Goal: Information Seeking & Learning: Check status

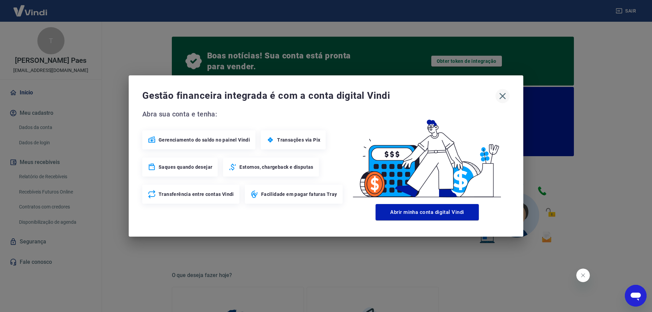
click at [508, 96] on icon "button" at bounding box center [502, 96] width 11 height 11
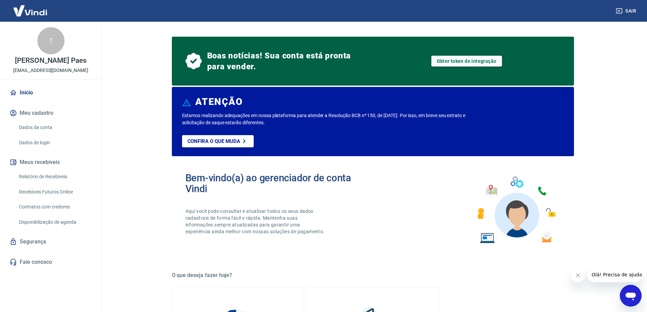
click at [60, 175] on link "Relatório de Recebíveis" at bounding box center [54, 177] width 77 height 14
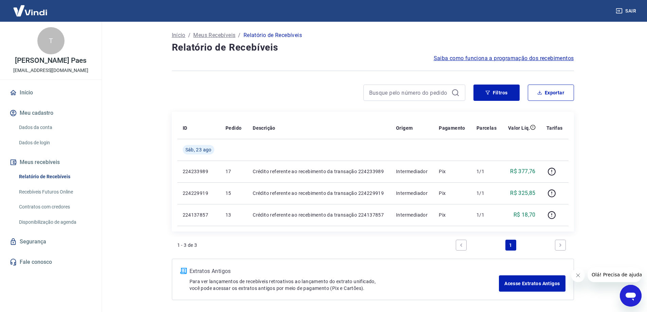
scroll to position [25, 0]
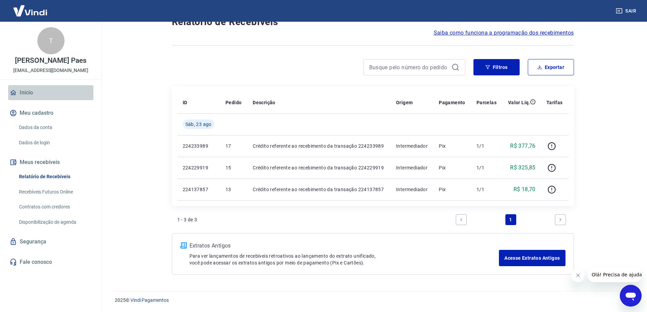
click at [21, 90] on link "Início" at bounding box center [50, 92] width 85 height 15
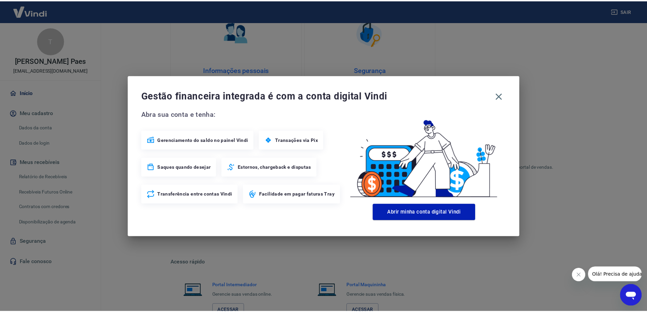
scroll to position [338, 0]
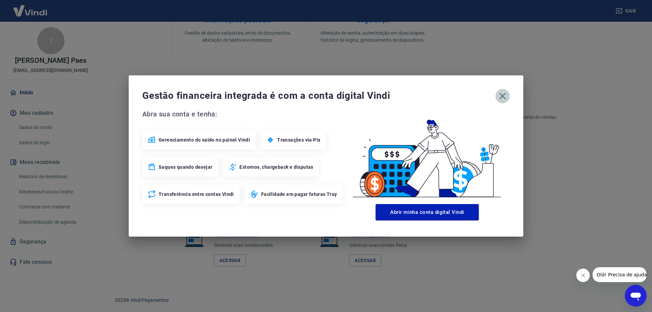
click at [502, 100] on icon "button" at bounding box center [502, 96] width 11 height 11
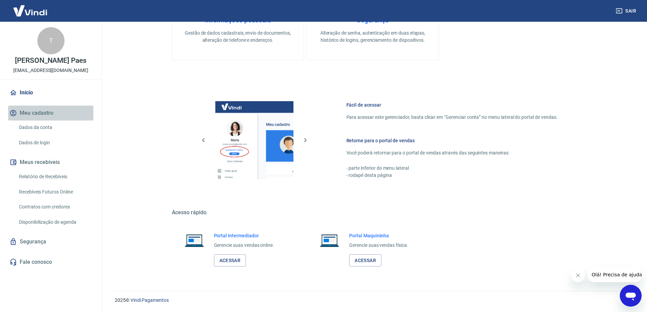
click at [33, 120] on button "Meu cadastro" at bounding box center [50, 113] width 85 height 15
click at [33, 124] on link "Dados da conta" at bounding box center [54, 128] width 77 height 14
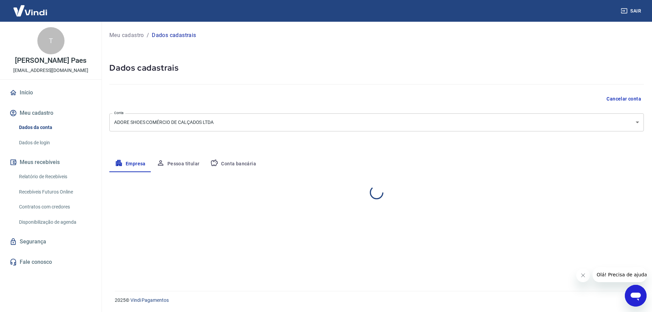
select select "SC"
select select "business"
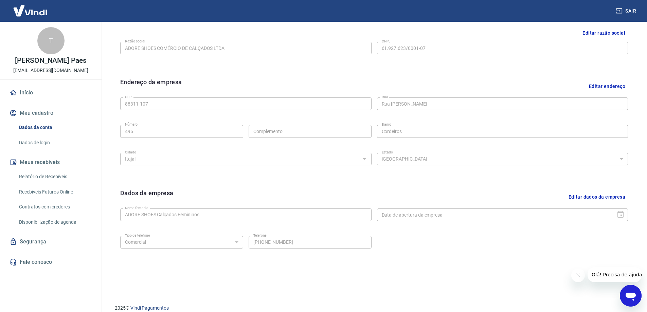
scroll to position [102, 0]
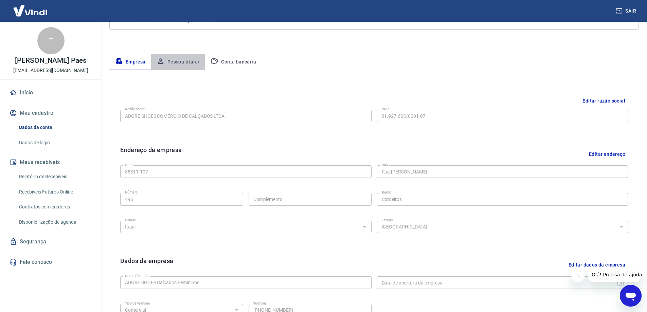
click at [178, 61] on button "Pessoa titular" at bounding box center [178, 62] width 54 height 16
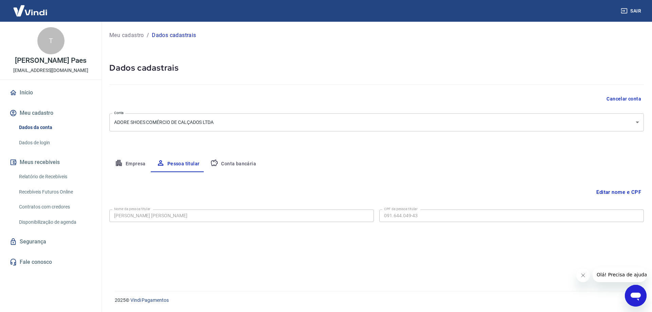
click at [64, 87] on link "Início" at bounding box center [50, 92] width 85 height 15
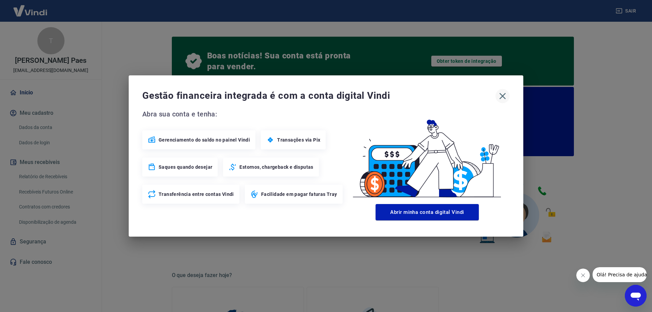
click at [501, 93] on icon "button" at bounding box center [502, 96] width 11 height 11
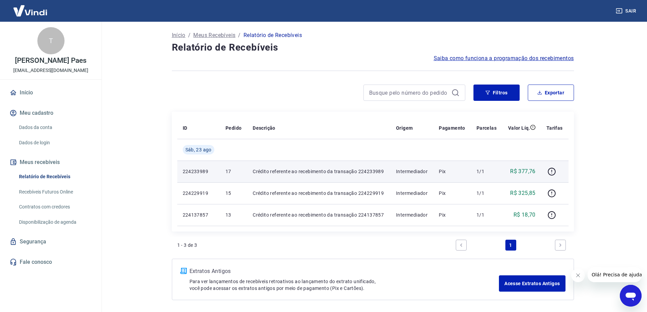
scroll to position [25, 0]
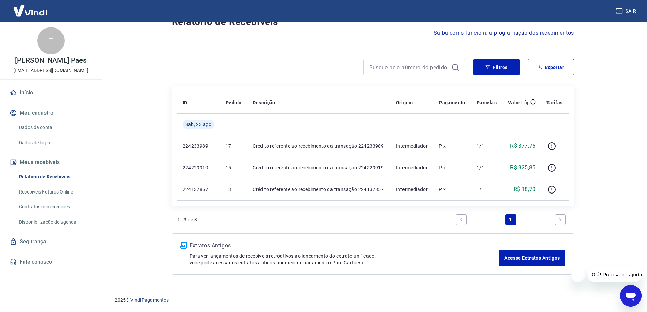
click at [582, 278] on button "Fechar mensagem da empresa" at bounding box center [578, 276] width 14 height 14
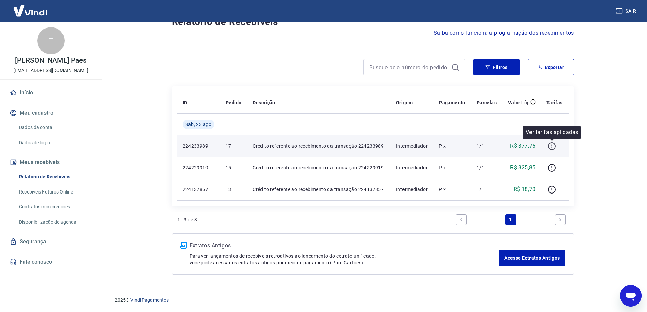
click at [551, 147] on icon "button" at bounding box center [552, 146] width 8 height 8
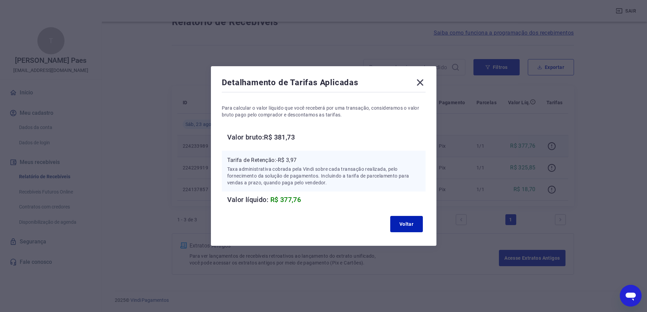
click at [425, 82] on icon at bounding box center [420, 82] width 11 height 11
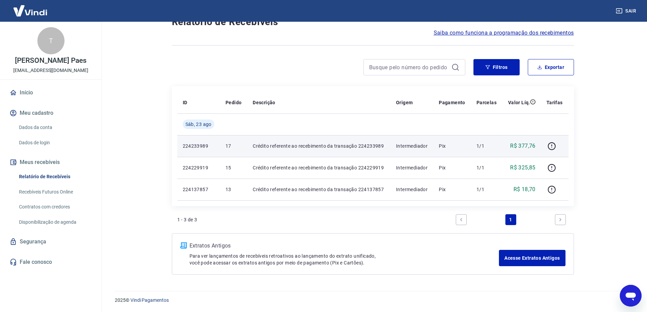
scroll to position [0, 0]
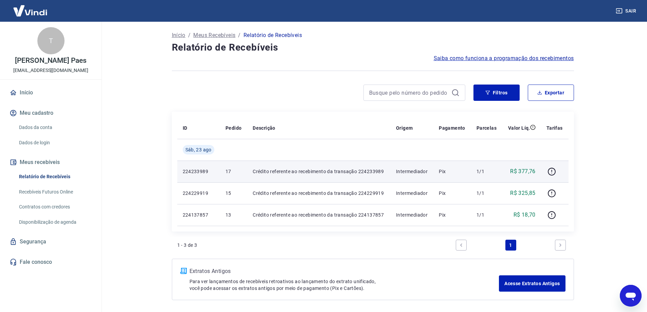
click at [457, 54] on h4 "Relatório de Recebíveis" at bounding box center [373, 48] width 402 height 14
click at [464, 59] on span "Saiba como funciona a programação dos recebimentos" at bounding box center [504, 58] width 140 height 8
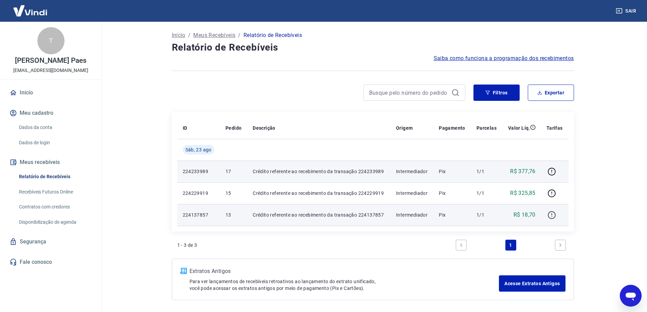
click at [553, 212] on icon "button" at bounding box center [552, 215] width 8 height 8
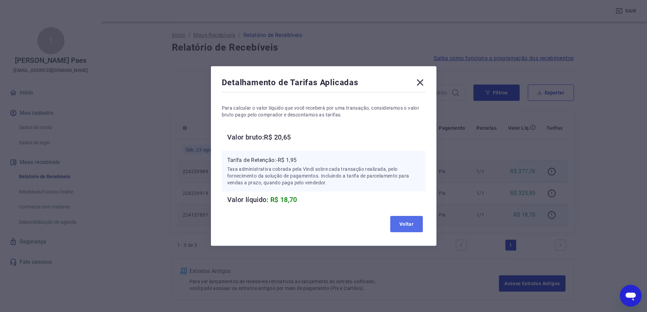
click at [409, 220] on button "Voltar" at bounding box center [406, 224] width 33 height 16
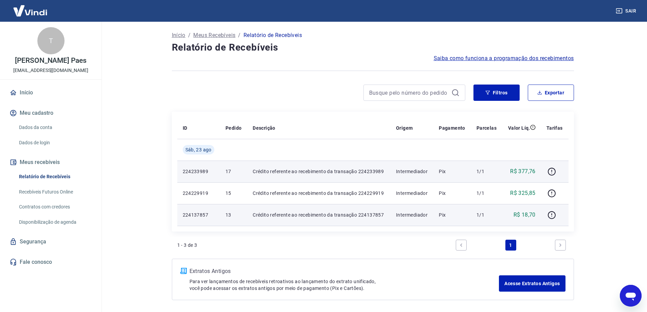
click at [50, 100] on link "Início" at bounding box center [50, 92] width 85 height 15
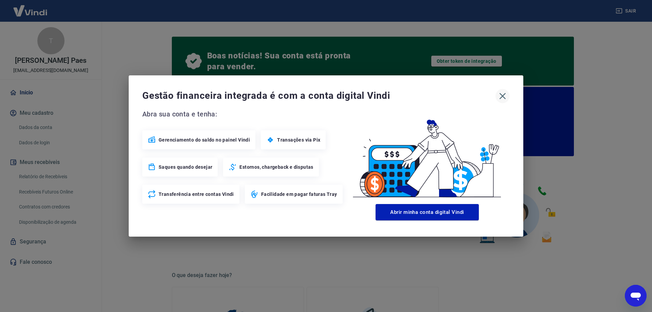
click at [501, 94] on icon "button" at bounding box center [503, 96] width 6 height 6
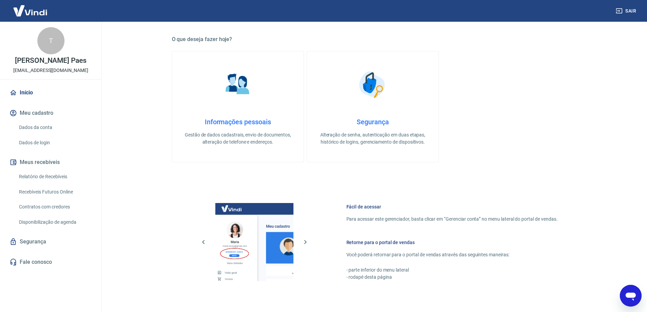
scroll to position [202, 0]
